Goal: Task Accomplishment & Management: Complete application form

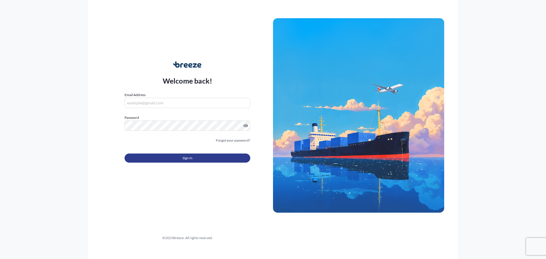
type input "[EMAIL_ADDRESS][DOMAIN_NAME]"
click at [176, 160] on button "Sign In" at bounding box center [188, 158] width 126 height 9
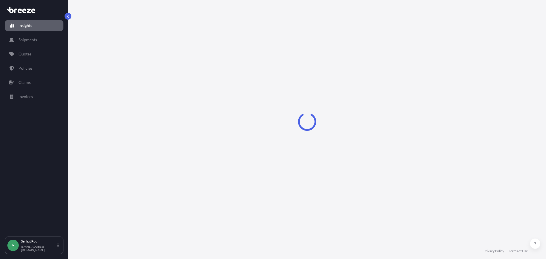
select select "2025"
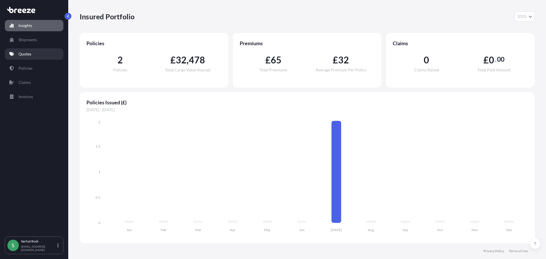
click at [30, 53] on p "Quotes" at bounding box center [24, 54] width 13 height 6
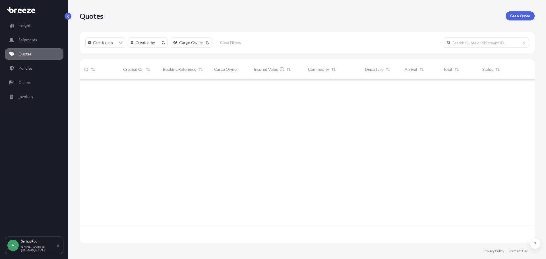
scroll to position [162, 451]
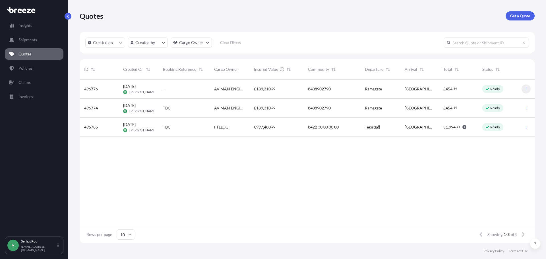
click at [528, 89] on icon "button" at bounding box center [526, 88] width 3 height 3
click at [483, 104] on div "Ready" at bounding box center [498, 108] width 40 height 19
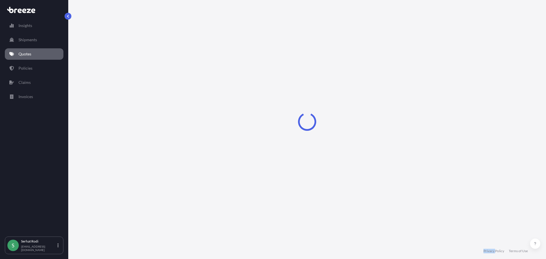
click at [483, 104] on div "Loading" at bounding box center [307, 121] width 455 height 243
select select "Road"
select select "1"
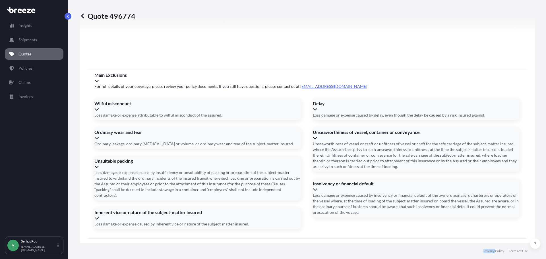
scroll to position [680, 0]
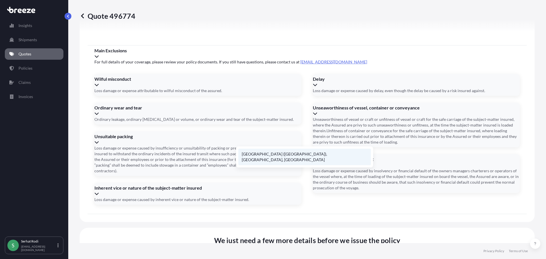
click at [280, 157] on li "[GEOGRAPHIC_DATA] ([GEOGRAPHIC_DATA]), [GEOGRAPHIC_DATA], [GEOGRAPHIC_DATA]" at bounding box center [304, 157] width 133 height 17
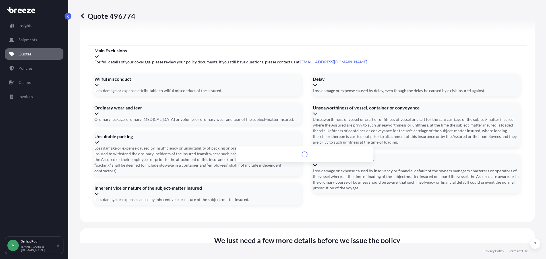
click at [306, 155] on li "[STREET_ADDRESS]" at bounding box center [304, 154] width 133 height 11
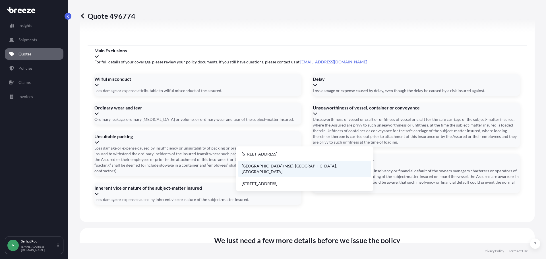
click at [318, 168] on li "[GEOGRAPHIC_DATA] (MSE), [GEOGRAPHIC_DATA], [GEOGRAPHIC_DATA]" at bounding box center [304, 169] width 133 height 17
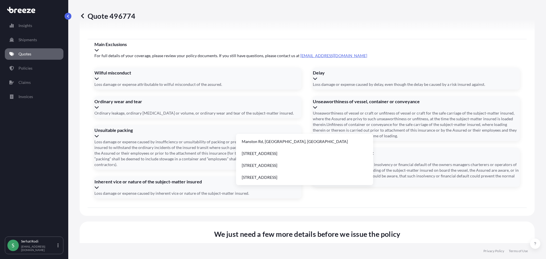
type input "[STREET_ADDRESS]"
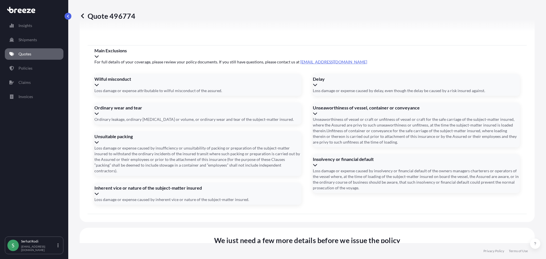
click at [311, 156] on li "[STREET_ADDRESS]" at bounding box center [304, 154] width 133 height 11
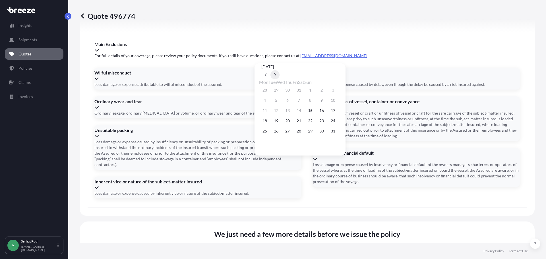
click at [280, 70] on button at bounding box center [275, 74] width 9 height 9
click at [267, 73] on icon at bounding box center [266, 74] width 2 height 3
click at [276, 73] on icon at bounding box center [275, 74] width 2 height 3
click at [263, 112] on button "15" at bounding box center [264, 110] width 9 height 9
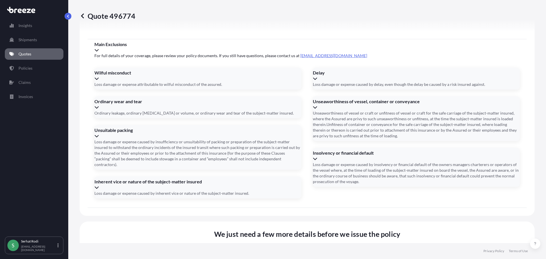
type input "[DATE]"
paste input "34FZV701"
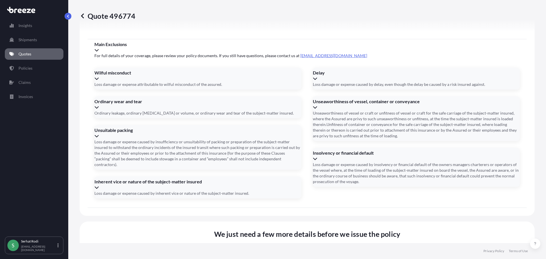
type input "34FZV701"
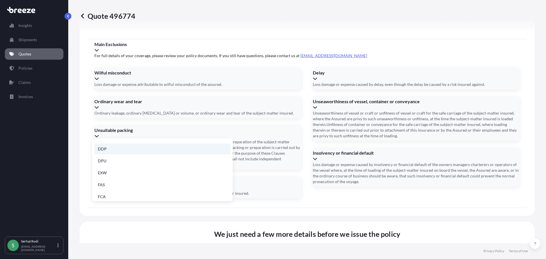
scroll to position [28, 0]
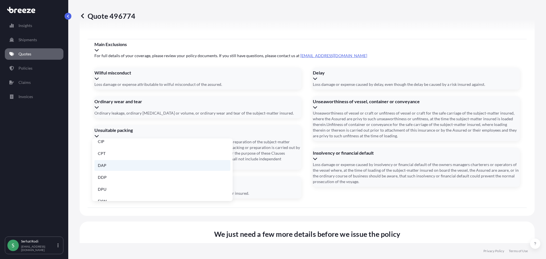
click at [112, 167] on li "DAP" at bounding box center [162, 165] width 136 height 11
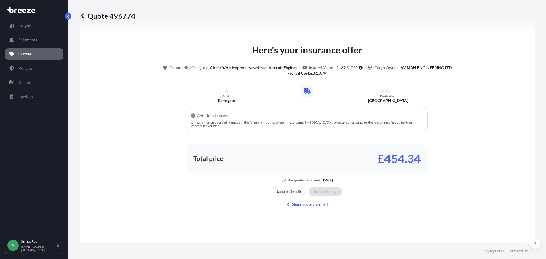
scroll to position [338, 0]
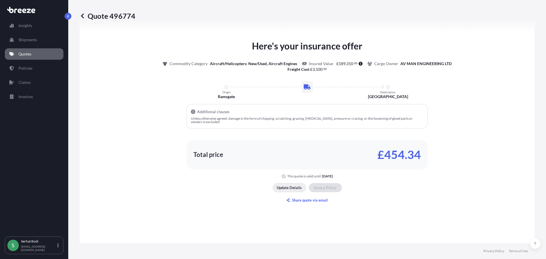
click at [289, 188] on p "Update Details" at bounding box center [289, 188] width 25 height 6
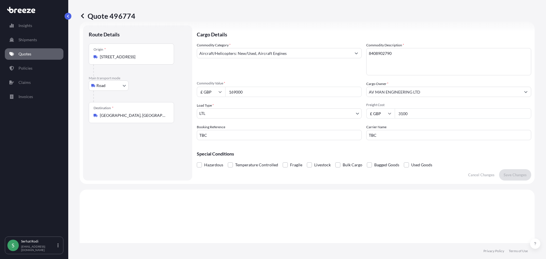
scroll to position [9, 0]
click at [222, 115] on body "Insights Shipments Quotes Policies Claims Invoices S [PERSON_NAME] [EMAIL_ADDRE…" at bounding box center [273, 129] width 546 height 259
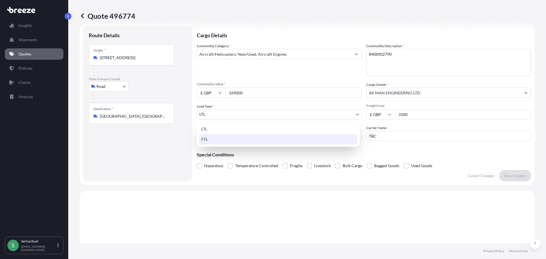
click at [211, 141] on div "FTL" at bounding box center [278, 139] width 158 height 10
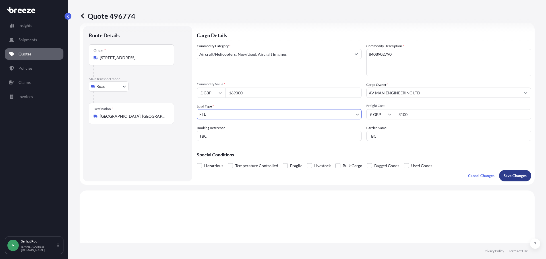
click at [508, 177] on p "Save Changes" at bounding box center [515, 176] width 23 height 6
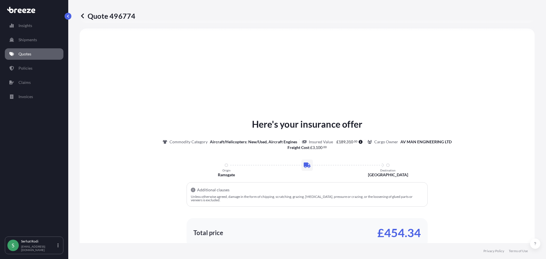
select select "Road"
select select "2"
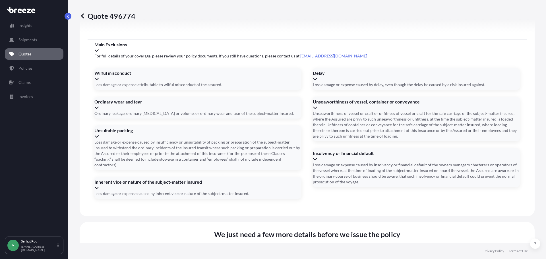
scroll to position [680, 0]
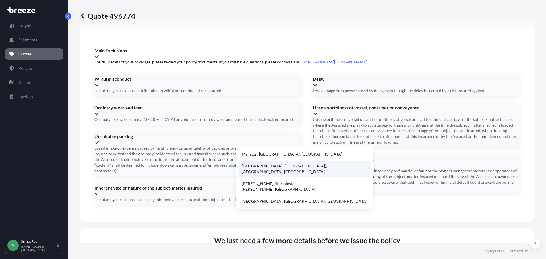
click at [301, 167] on li "[GEOGRAPHIC_DATA] ([GEOGRAPHIC_DATA]), [GEOGRAPHIC_DATA], [GEOGRAPHIC_DATA]" at bounding box center [304, 169] width 133 height 17
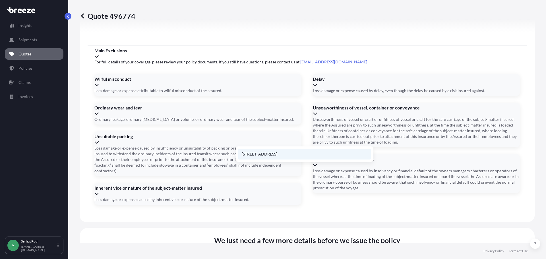
click at [296, 155] on li "[STREET_ADDRESS]" at bounding box center [304, 154] width 133 height 11
type input "[STREET_ADDRESS]"
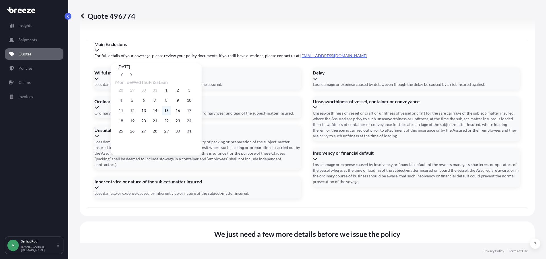
click at [171, 112] on button "15" at bounding box center [166, 110] width 9 height 9
type input "[DATE]"
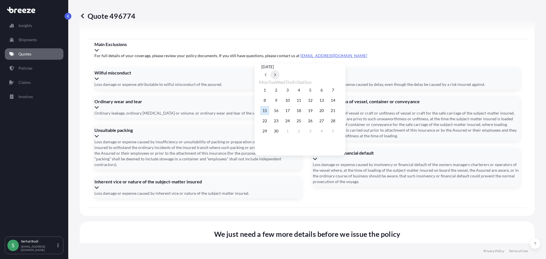
click at [280, 70] on button at bounding box center [275, 74] width 9 height 9
click at [262, 111] on button "13" at bounding box center [264, 110] width 9 height 9
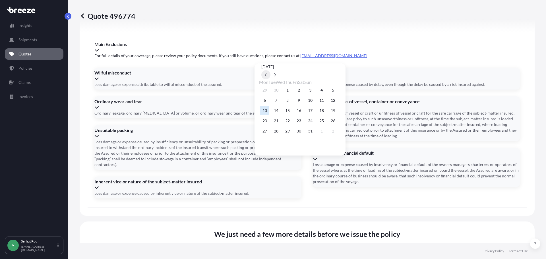
click at [271, 70] on button at bounding box center [265, 74] width 9 height 9
click at [266, 111] on button "15" at bounding box center [264, 110] width 9 height 9
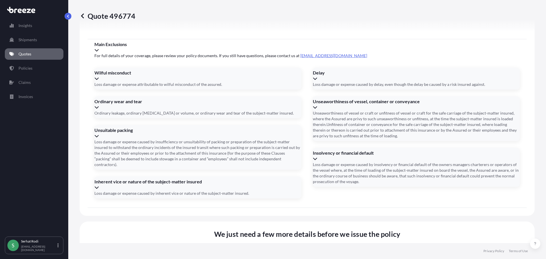
type input "[DATE]"
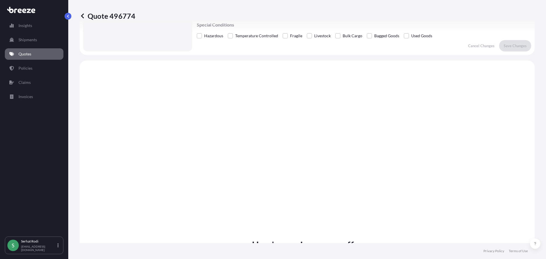
scroll to position [0, 0]
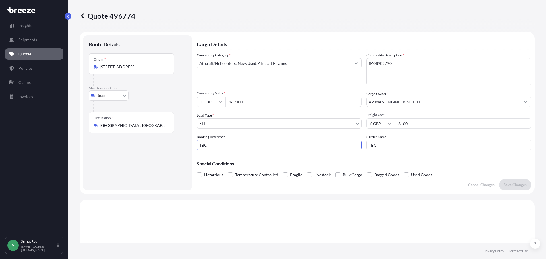
drag, startPoint x: 232, startPoint y: 146, endPoint x: 92, endPoint y: 136, distance: 140.3
click at [92, 136] on form "Route Details Place of loading Road Road Rail Origin * [GEOGRAPHIC_DATA] CT12 5…" at bounding box center [307, 113] width 455 height 162
drag, startPoint x: 337, startPoint y: 143, endPoint x: 328, endPoint y: 143, distance: 8.8
click at [329, 143] on div "Commodity Category * Aircraft/Helicopters: New/Used, Aircraft Engines Commodity…" at bounding box center [364, 101] width 335 height 98
type input "TCT LOJISTIK"
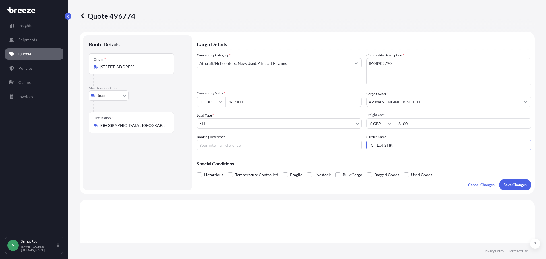
click at [217, 143] on input "Booking Reference" at bounding box center [279, 145] width 165 height 10
click at [235, 141] on input "Booking Reference" at bounding box center [279, 145] width 165 height 10
paste input "FTL2500621"
type input "FTL2500621"
click at [368, 62] on textarea "8408902790" at bounding box center [448, 71] width 165 height 27
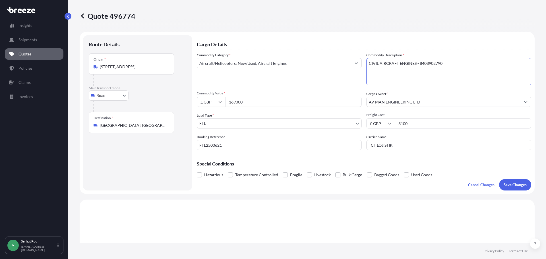
click at [367, 63] on textarea "8408902790" at bounding box center [448, 71] width 165 height 27
click at [425, 79] on textarea "8408902790" at bounding box center [448, 71] width 165 height 27
type textarea "X2 CIVIL AIRCRAFT ENGINES - 8408902790"
click at [506, 186] on p "Save Changes" at bounding box center [515, 185] width 23 height 6
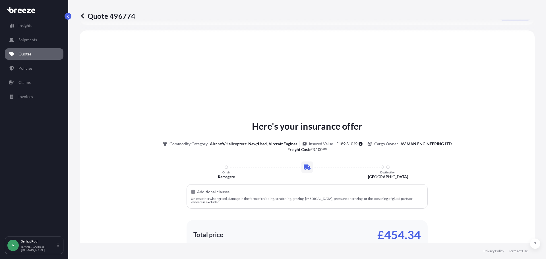
scroll to position [171, 0]
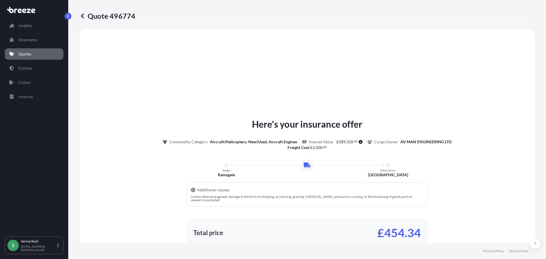
select select "Road"
select select "2"
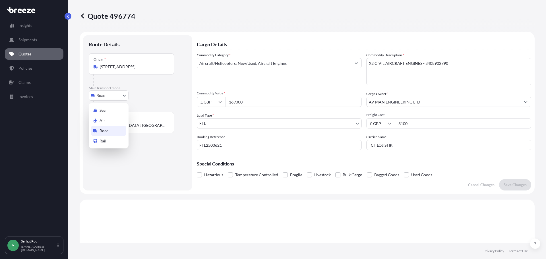
click at [113, 96] on body "Insights Shipments Quotes Policies Claims Invoices S [PERSON_NAME] [EMAIL_ADDRE…" at bounding box center [273, 129] width 546 height 259
click at [109, 120] on div "Air" at bounding box center [108, 121] width 35 height 10
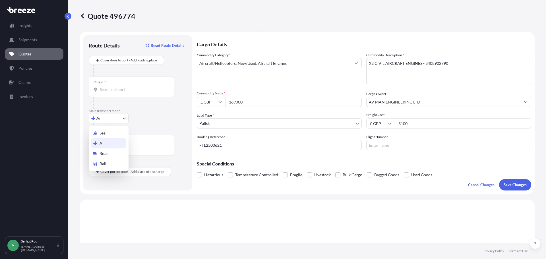
click at [117, 121] on body "Insights Shipments Quotes Policies Claims Invoices S [PERSON_NAME] [EMAIL_ADDRE…" at bounding box center [273, 129] width 546 height 259
click at [109, 154] on div "Road" at bounding box center [108, 154] width 35 height 10
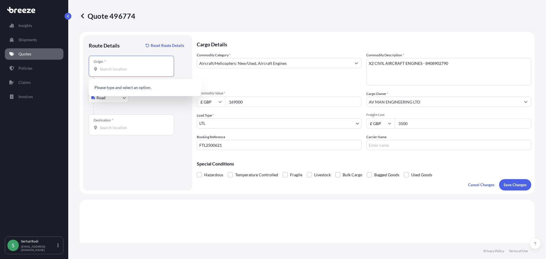
click at [114, 67] on input "Origin *" at bounding box center [133, 69] width 67 height 6
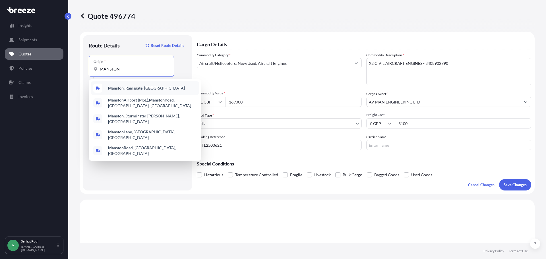
click at [132, 87] on span "Manston , [GEOGRAPHIC_DATA], [GEOGRAPHIC_DATA]" at bounding box center [146, 88] width 77 height 6
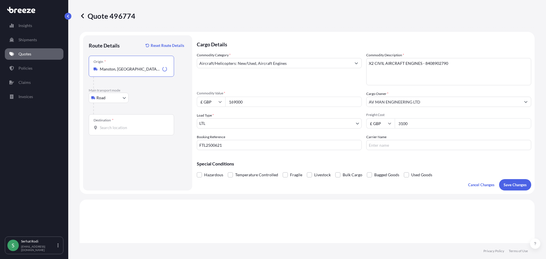
type input "Manston, [GEOGRAPHIC_DATA], [GEOGRAPHIC_DATA]"
click at [122, 129] on input "Destination *" at bounding box center [133, 128] width 67 height 6
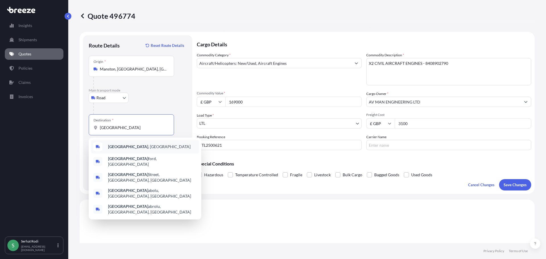
click at [128, 146] on span "[GEOGRAPHIC_DATA] , [GEOGRAPHIC_DATA]" at bounding box center [149, 147] width 83 height 6
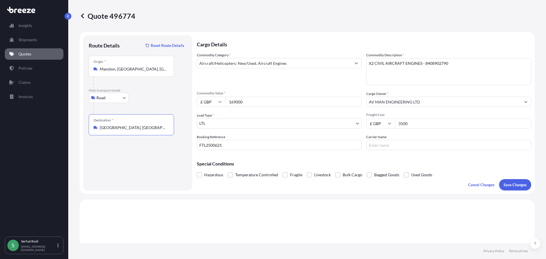
type input "[GEOGRAPHIC_DATA], [GEOGRAPHIC_DATA]"
click at [398, 145] on input "Carrier Name" at bounding box center [448, 145] width 165 height 10
type input "TCT LOJISTIK"
click at [519, 187] on p "Save Changes" at bounding box center [515, 185] width 23 height 6
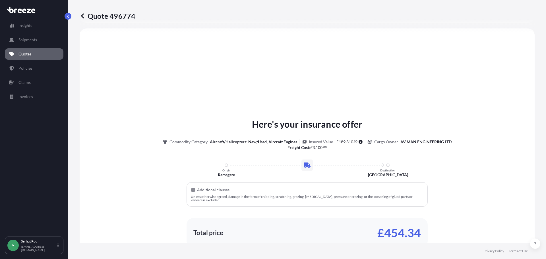
select select "Road"
select select "1"
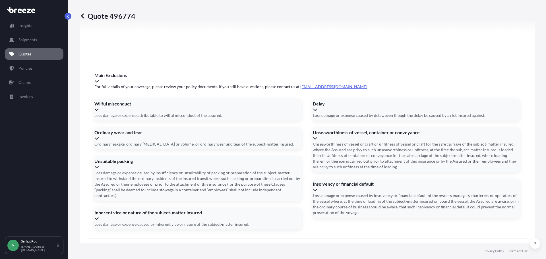
scroll to position [680, 0]
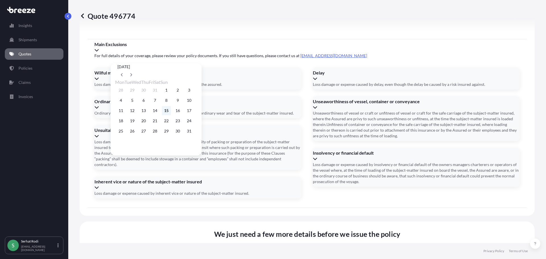
click at [171, 112] on button "15" at bounding box center [166, 110] width 9 height 9
type input "[DATE]"
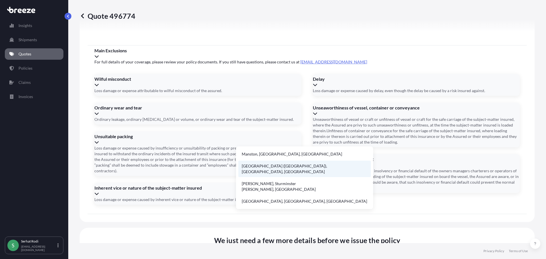
click at [298, 164] on li "[GEOGRAPHIC_DATA] ([GEOGRAPHIC_DATA]), [GEOGRAPHIC_DATA], [GEOGRAPHIC_DATA]" at bounding box center [304, 169] width 133 height 17
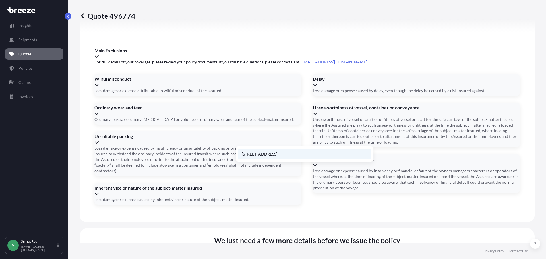
click at [298, 153] on li "[STREET_ADDRESS]" at bounding box center [304, 154] width 133 height 11
type input "[STREET_ADDRESS]"
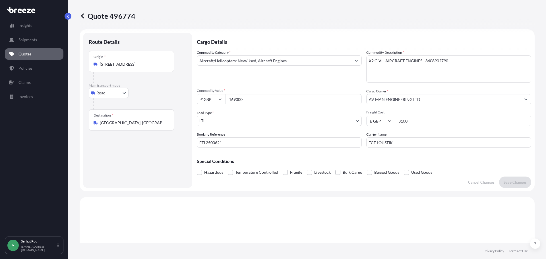
scroll to position [0, 0]
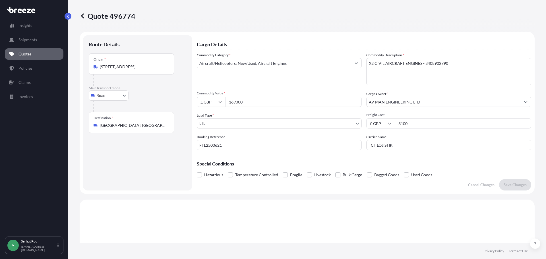
click at [217, 124] on body "Insights Shipments Quotes Policies Claims Invoices S [PERSON_NAME] [EMAIL_ADDRE…" at bounding box center [273, 129] width 546 height 259
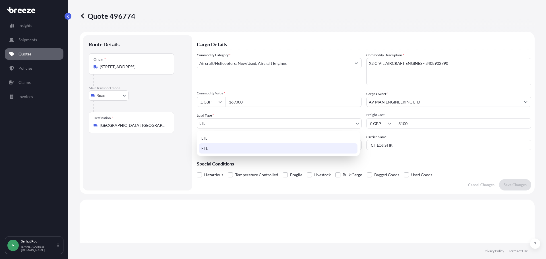
click at [210, 146] on div "FTL" at bounding box center [278, 148] width 158 height 10
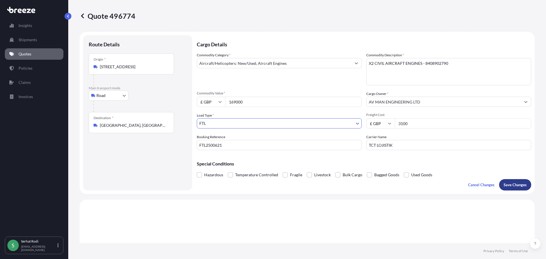
click at [518, 188] on button "Save Changes" at bounding box center [515, 184] width 32 height 11
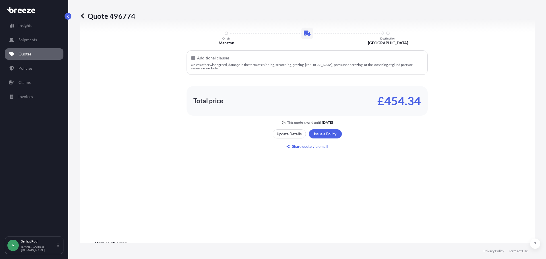
select select "Road"
select select "2"
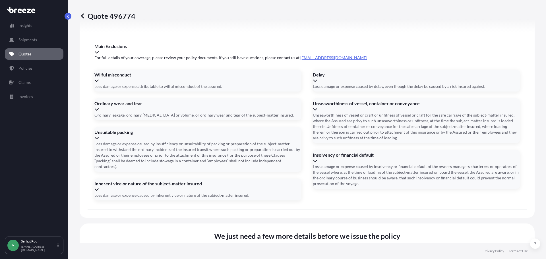
scroll to position [680, 0]
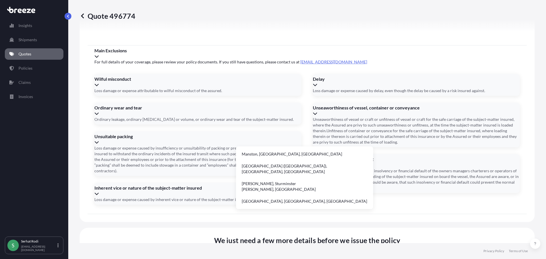
click at [316, 166] on li "[GEOGRAPHIC_DATA] ([GEOGRAPHIC_DATA]), [GEOGRAPHIC_DATA], [GEOGRAPHIC_DATA]" at bounding box center [304, 169] width 133 height 17
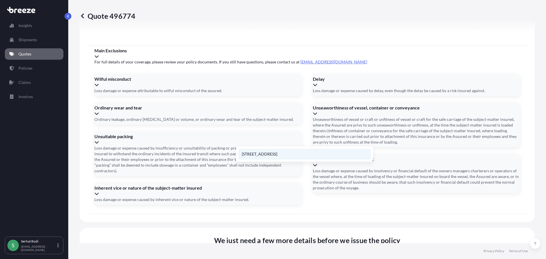
click at [297, 155] on li "[STREET_ADDRESS]" at bounding box center [304, 154] width 133 height 11
type input "[STREET_ADDRESS]"
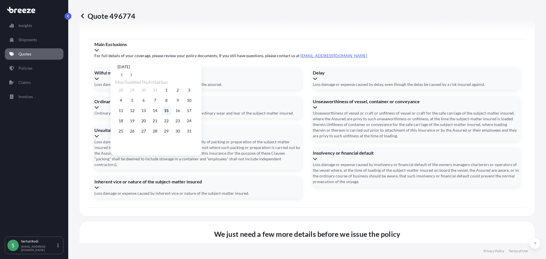
click at [171, 113] on button "15" at bounding box center [166, 110] width 9 height 9
type input "[DATE]"
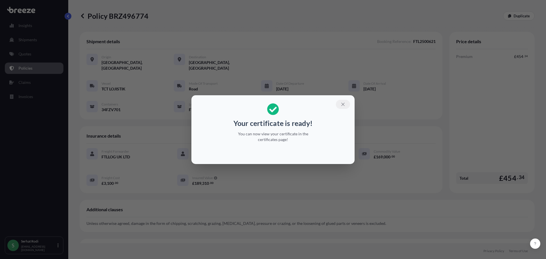
click at [343, 104] on icon "button" at bounding box center [343, 104] width 5 height 5
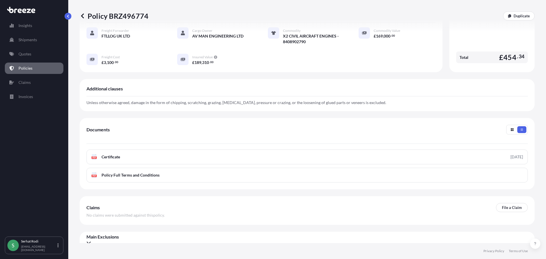
scroll to position [122, 0]
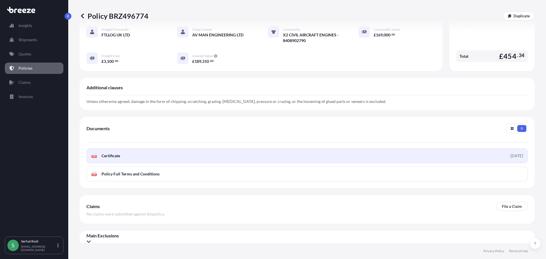
click at [473, 149] on link "PDF Certificate [DATE]" at bounding box center [307, 156] width 442 height 15
